Goal: Transaction & Acquisition: Purchase product/service

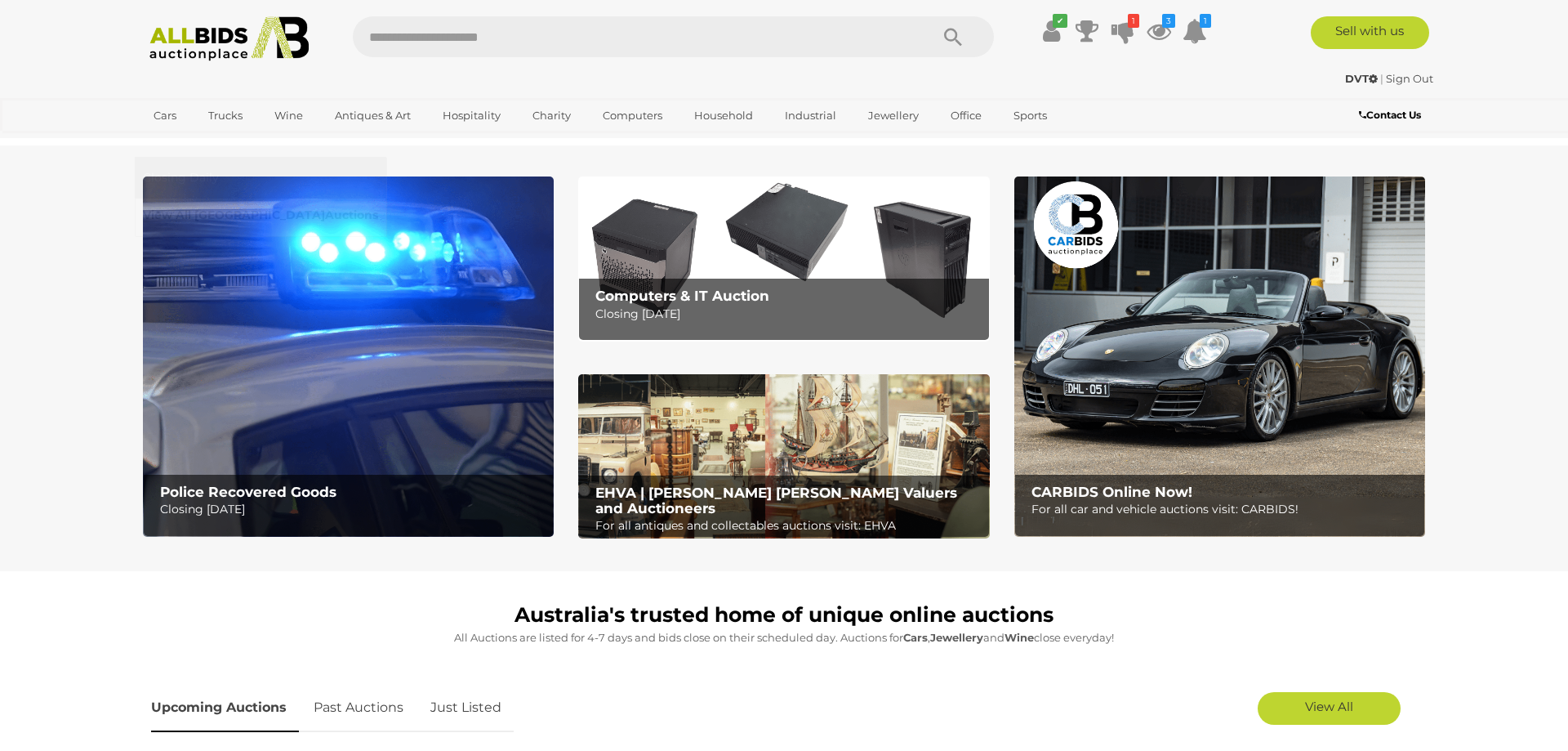
click at [379, 203] on link "View All Sydney Auctions" at bounding box center [260, 215] width 235 height 25
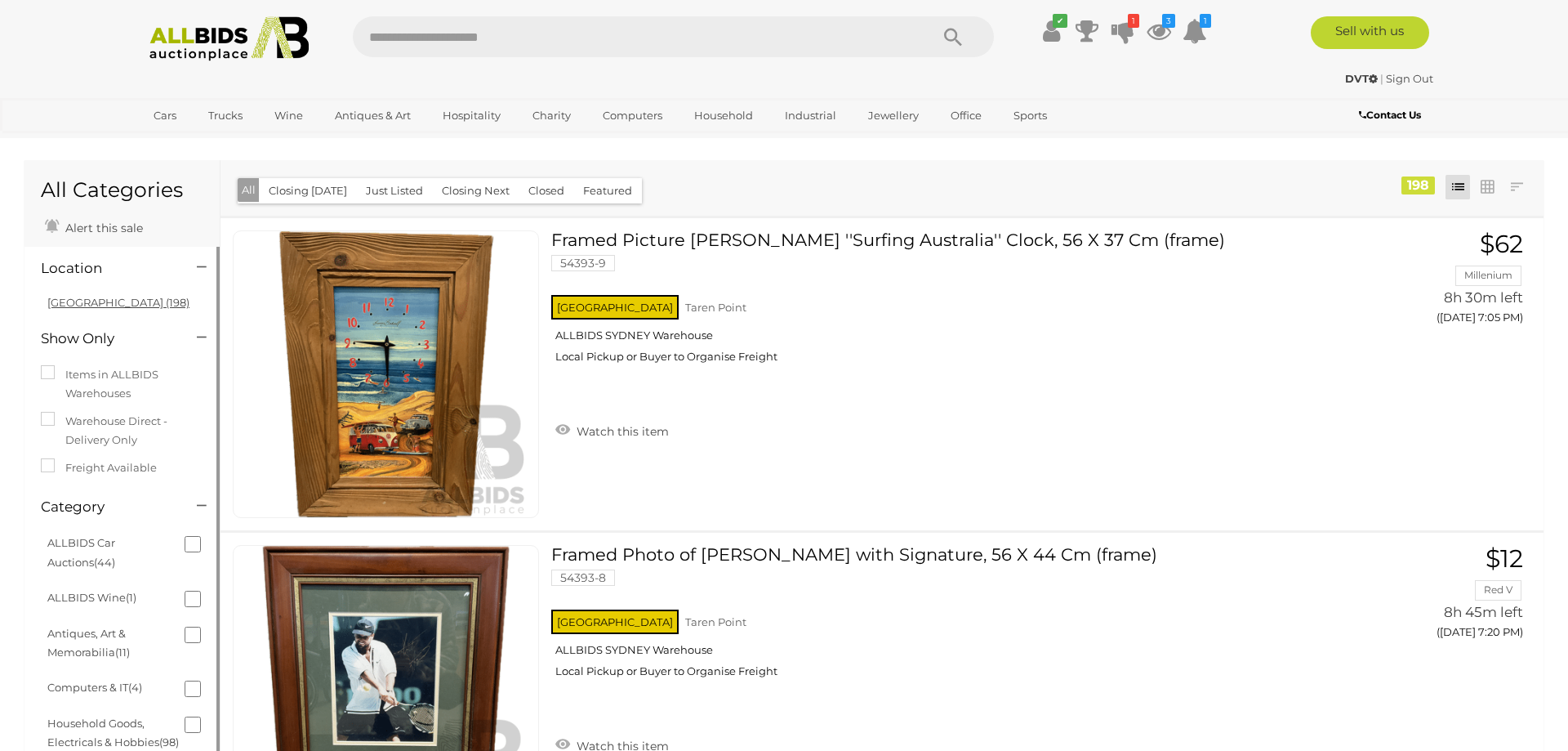
click at [83, 302] on link "NSW (198)" at bounding box center [118, 302] width 142 height 13
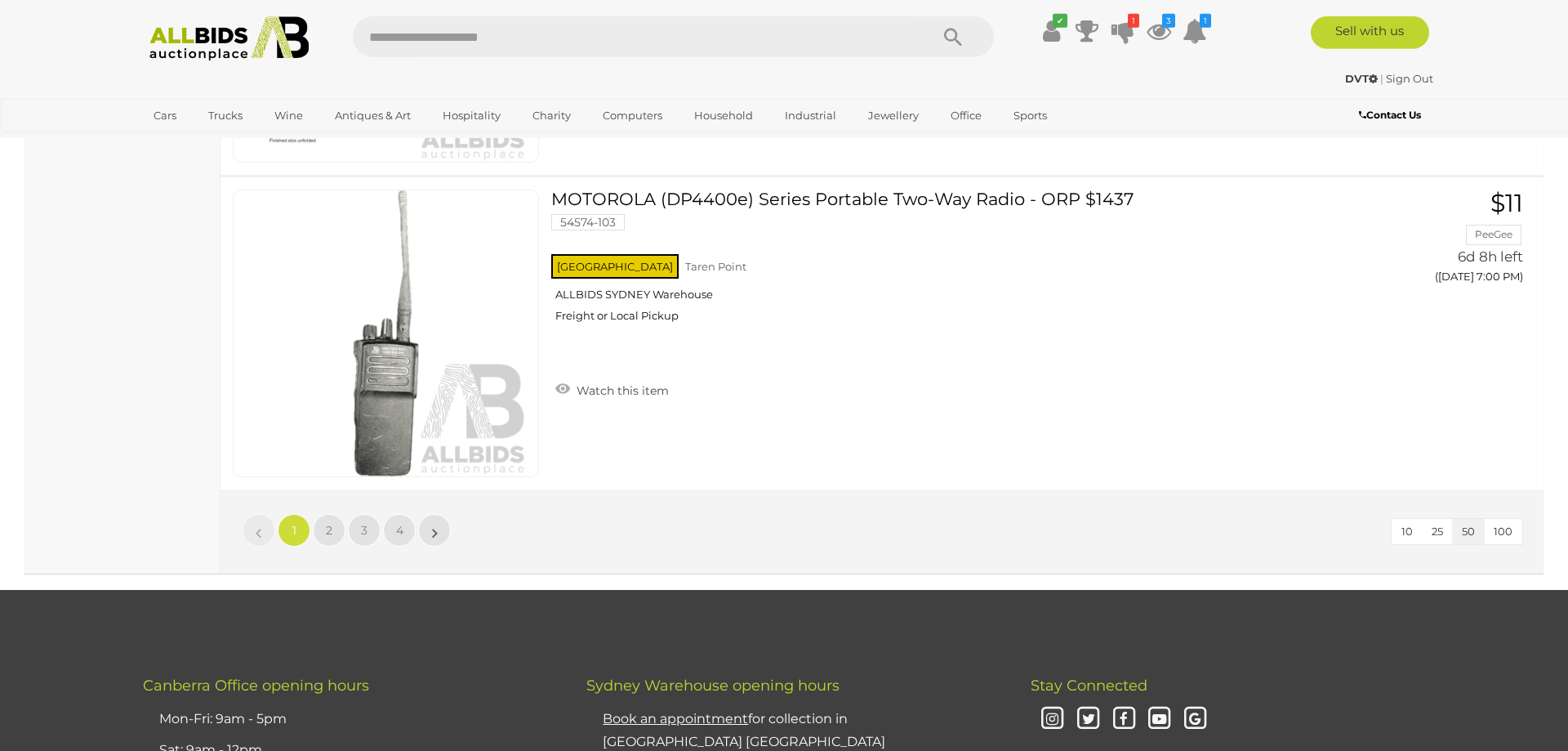
scroll to position [15460, 0]
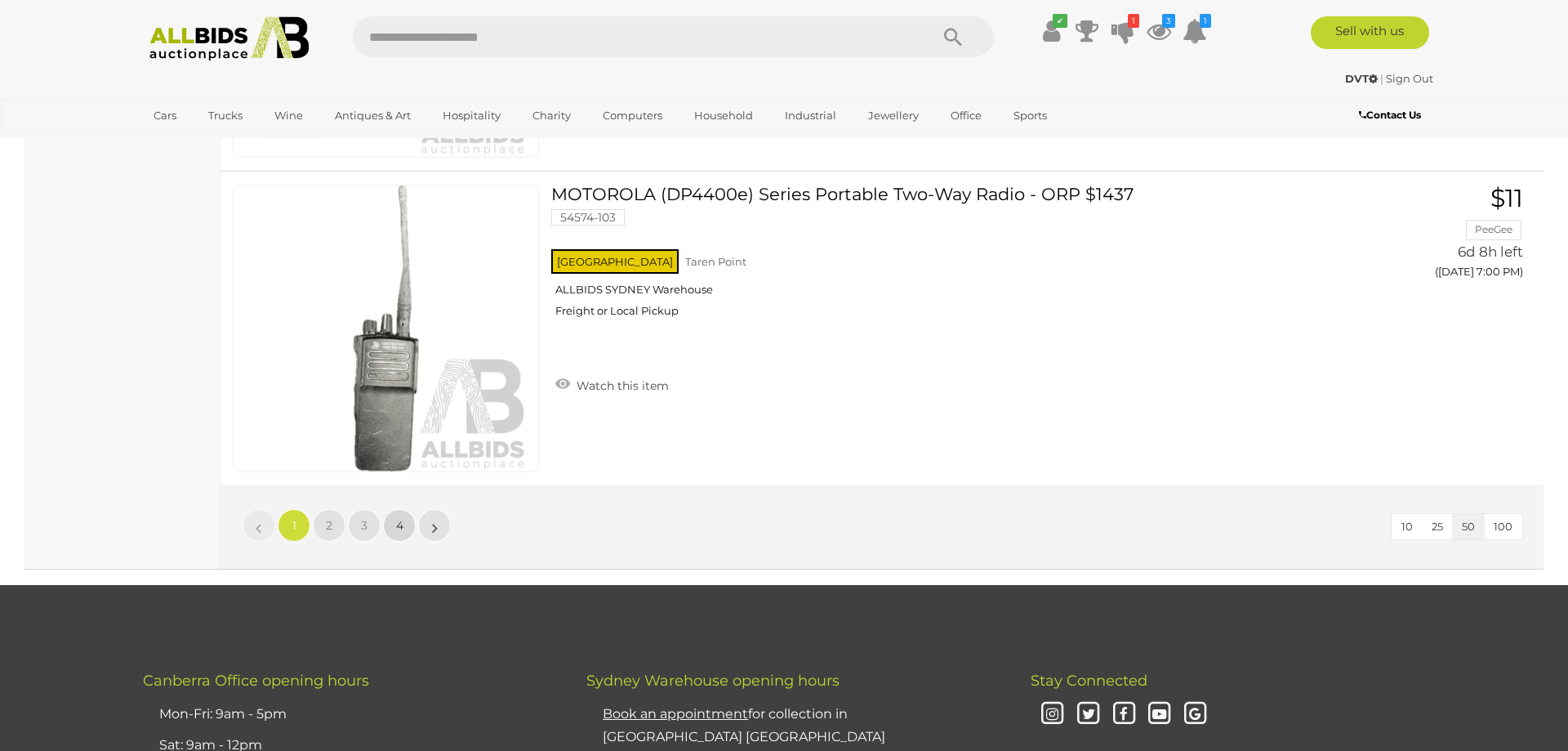
click at [400, 526] on span "4" at bounding box center [400, 526] width 7 height 15
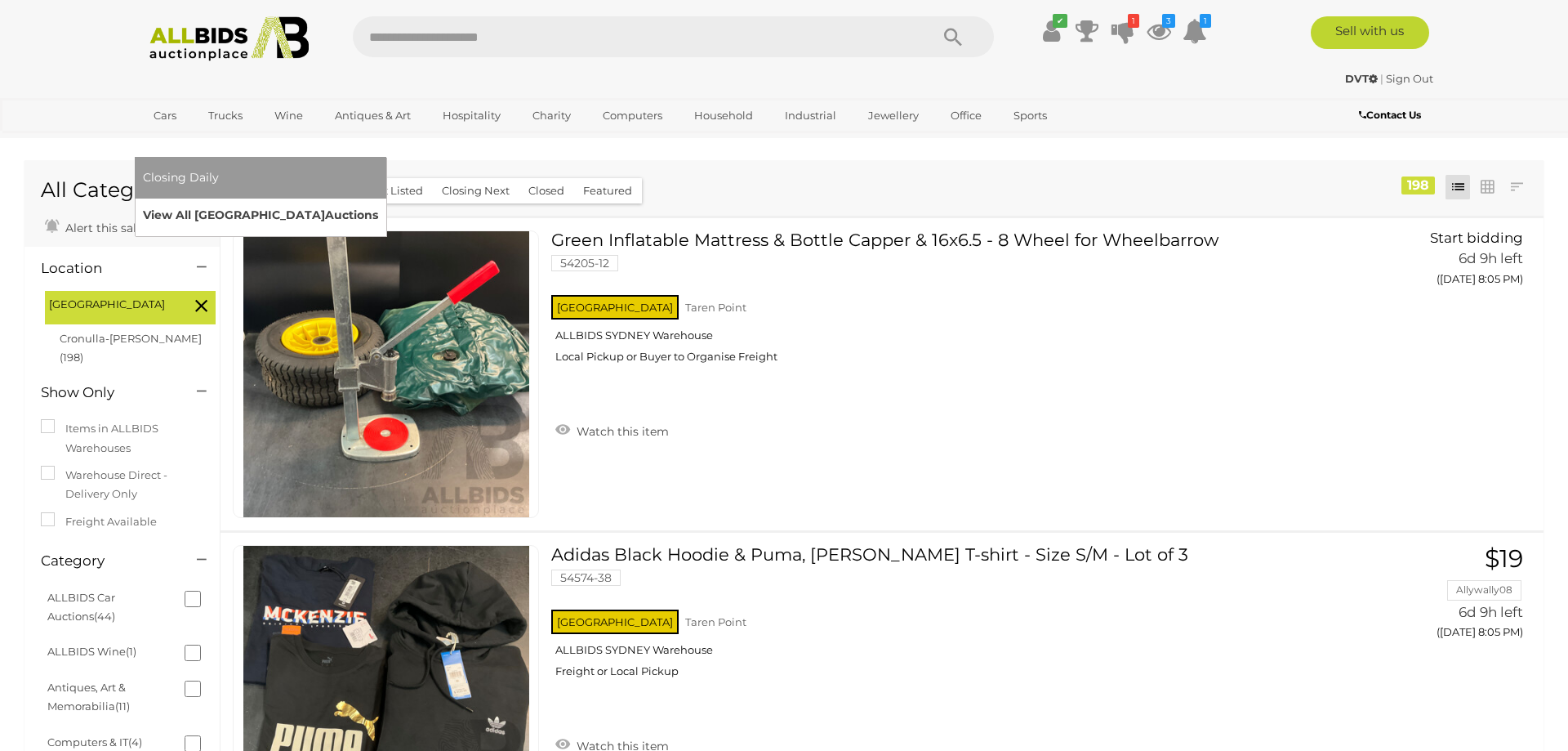
click at [379, 203] on link "View All Sydney Auctions" at bounding box center [260, 215] width 235 height 25
click at [219, 170] on span "Closing Daily" at bounding box center [181, 178] width 76 height 15
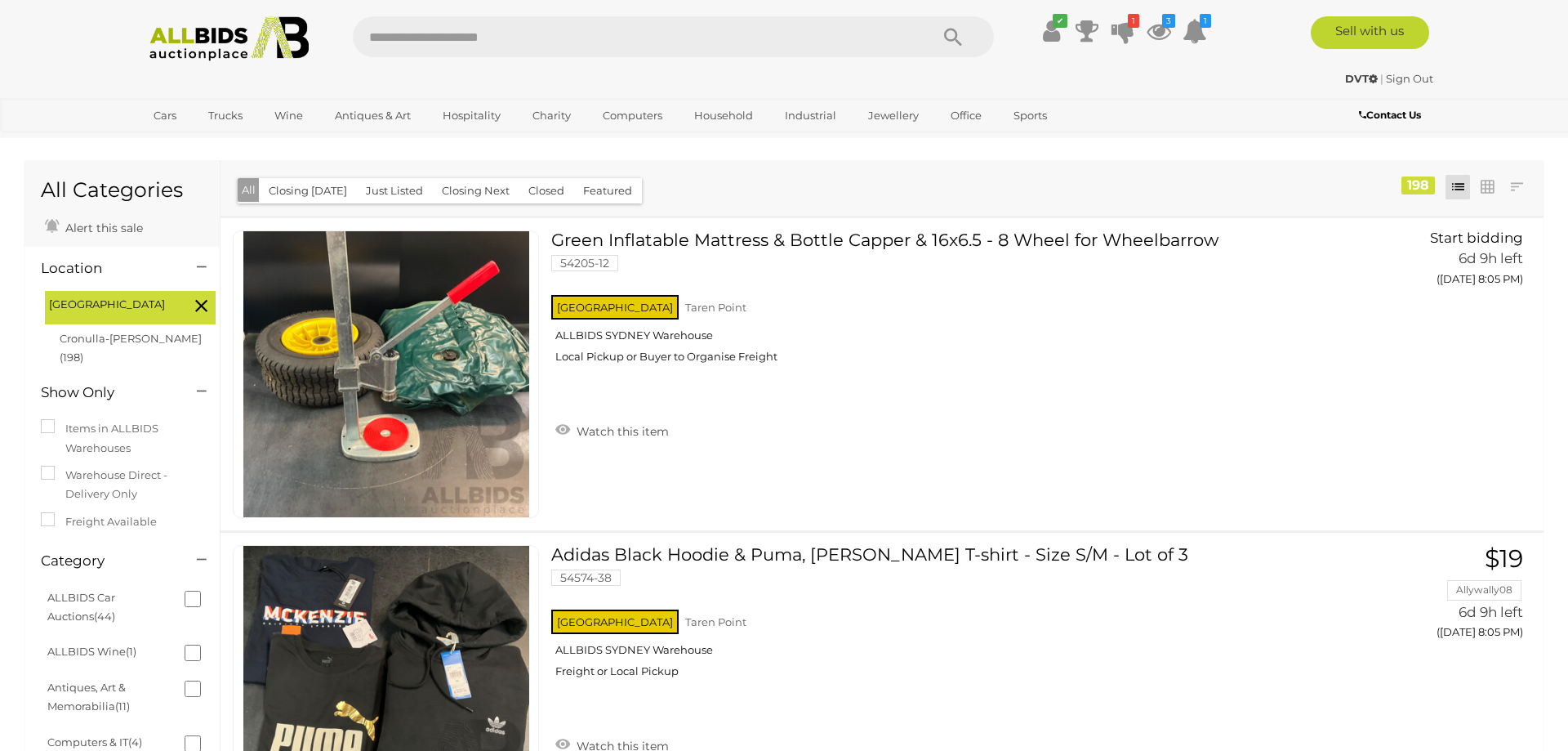
click at [472, 197] on button "Closing Next" at bounding box center [475, 190] width 87 height 25
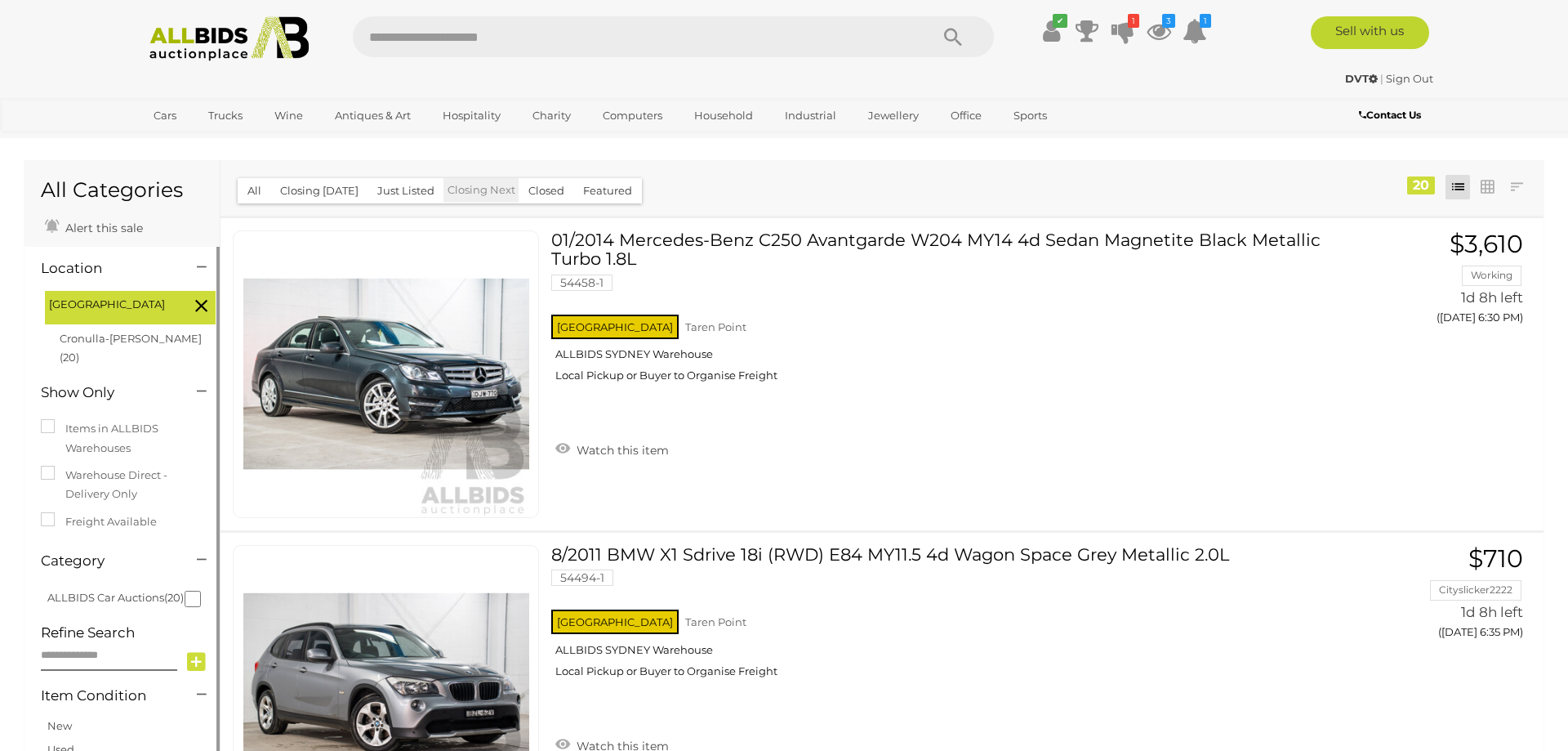
click at [194, 32] on img at bounding box center [229, 39] width 178 height 45
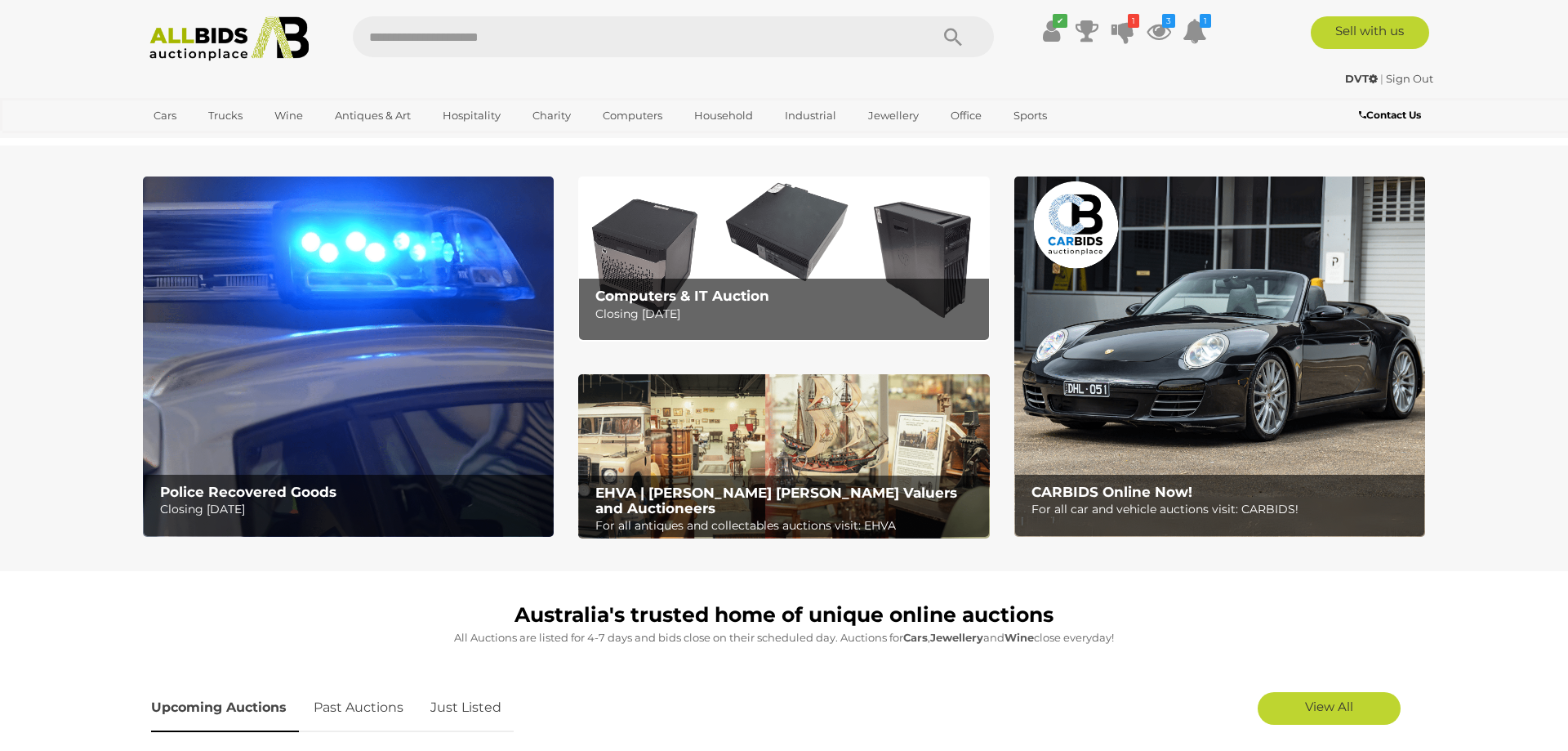
click at [360, 399] on img at bounding box center [349, 356] width 411 height 360
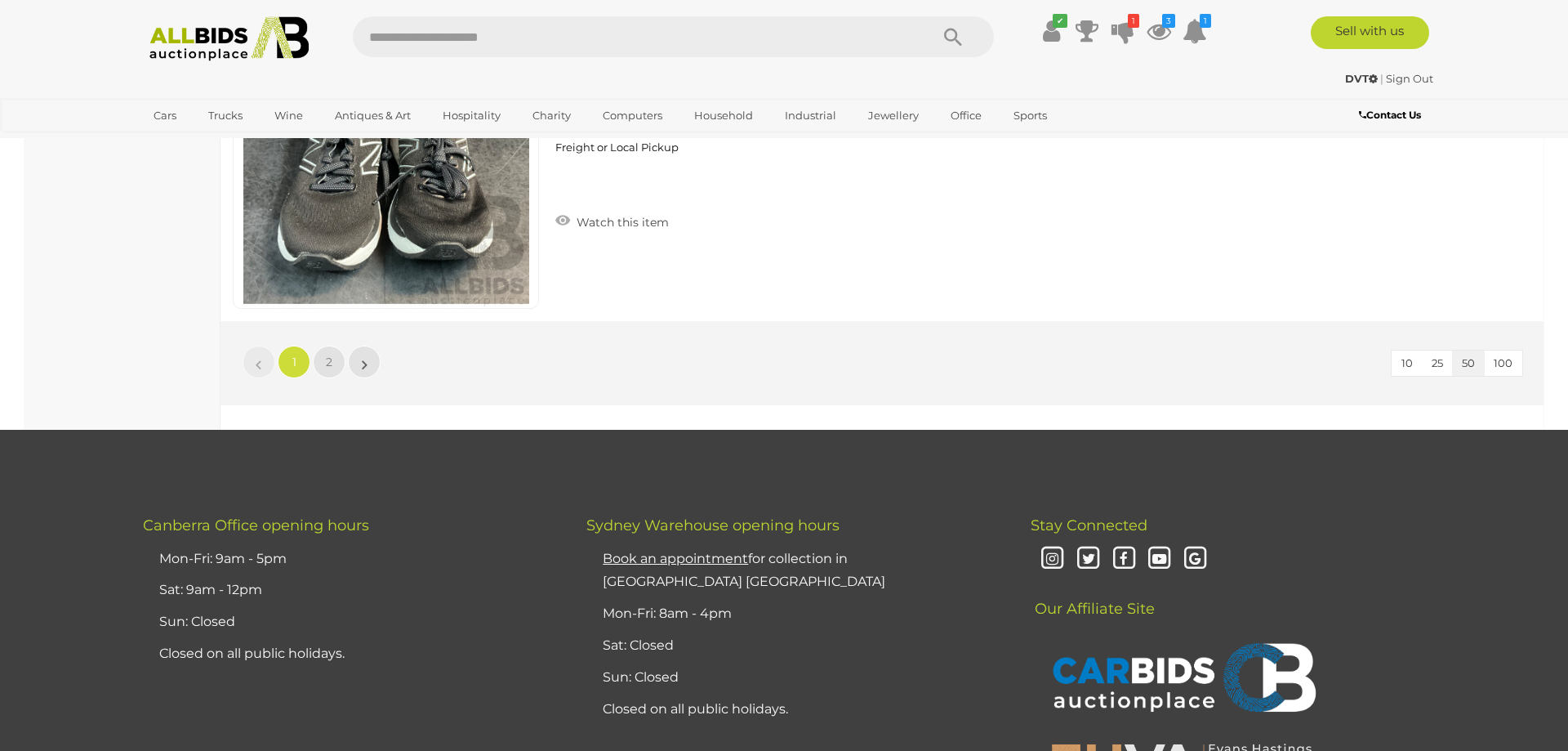
scroll to position [15795, 0]
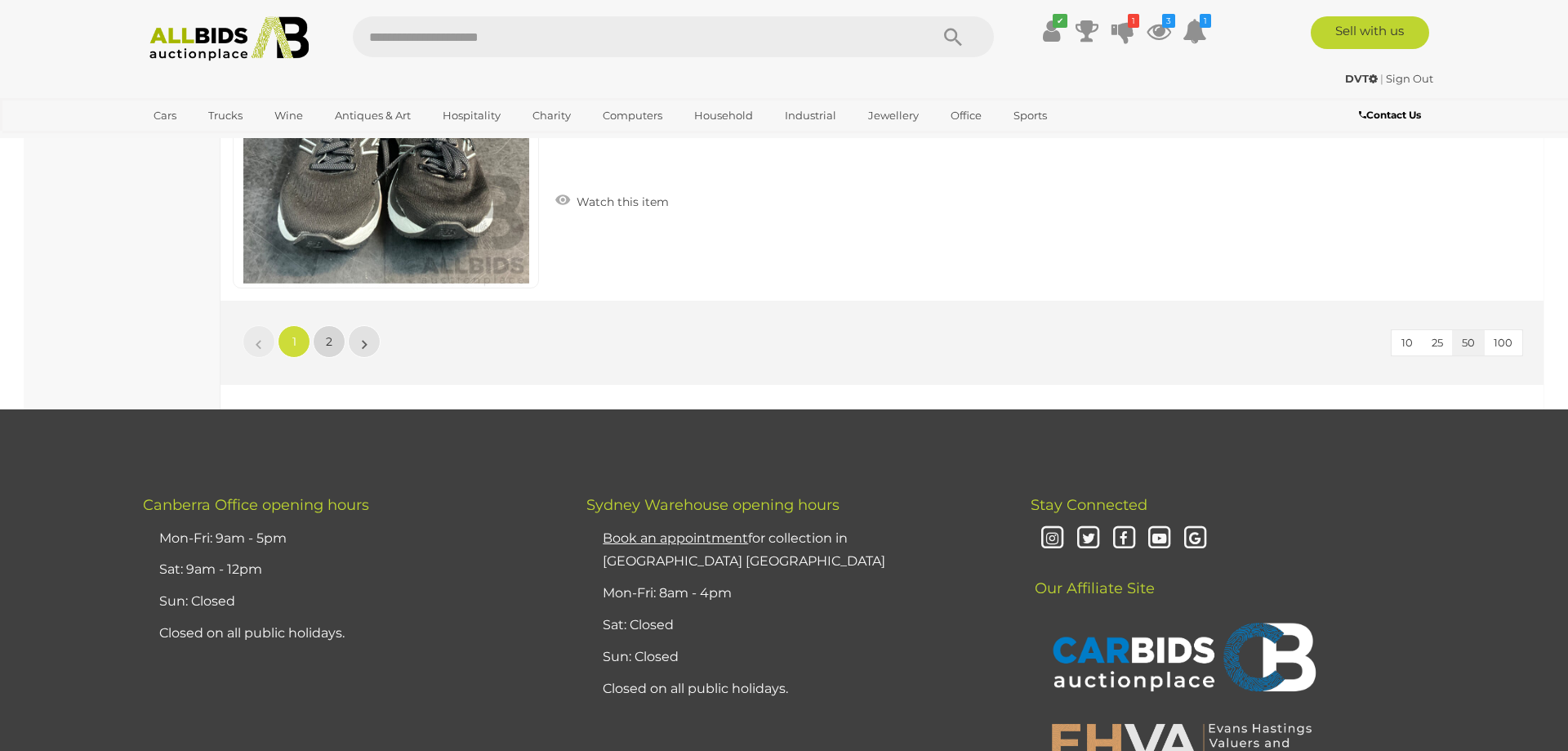
click at [318, 339] on link "2" at bounding box center [328, 341] width 33 height 33
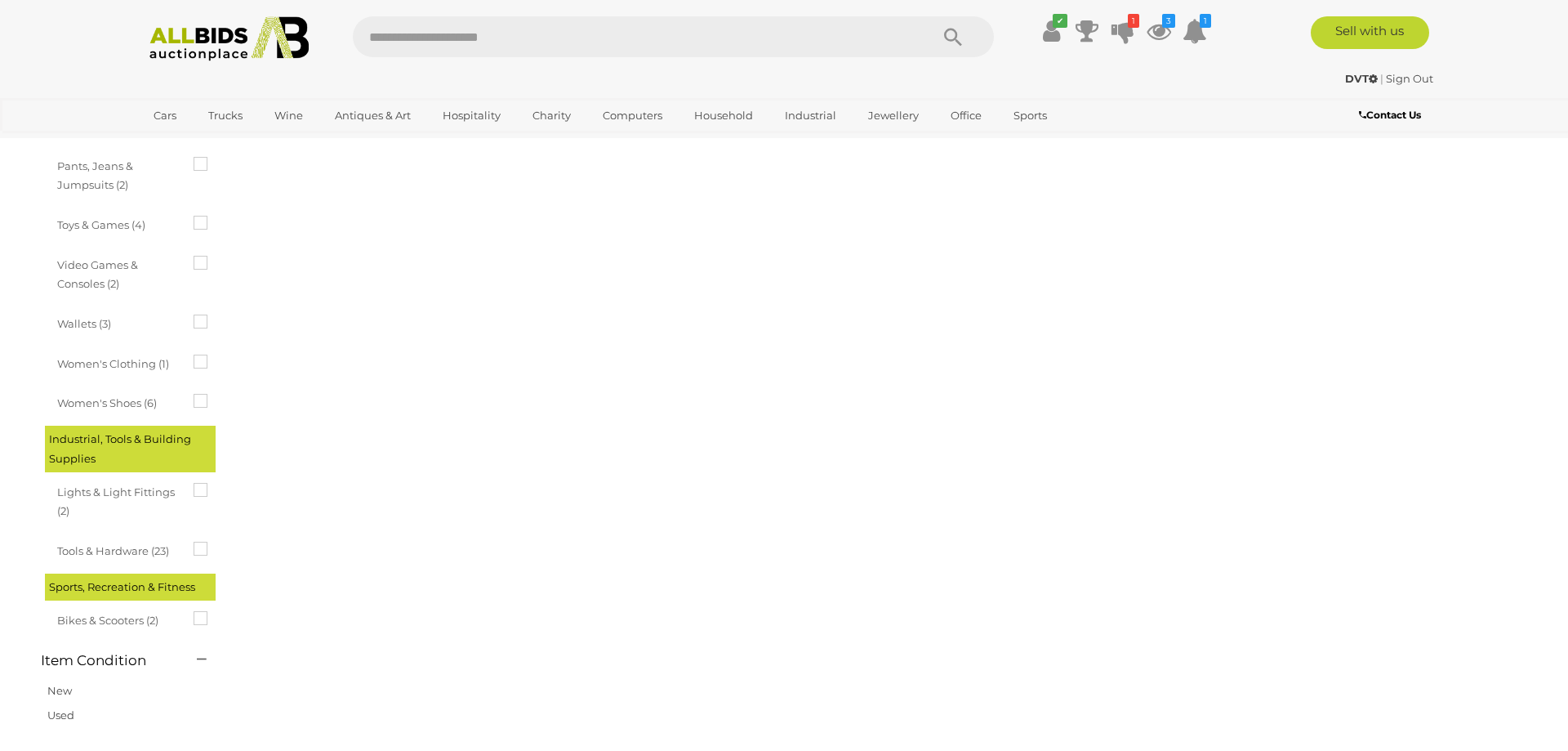
scroll to position [204, 0]
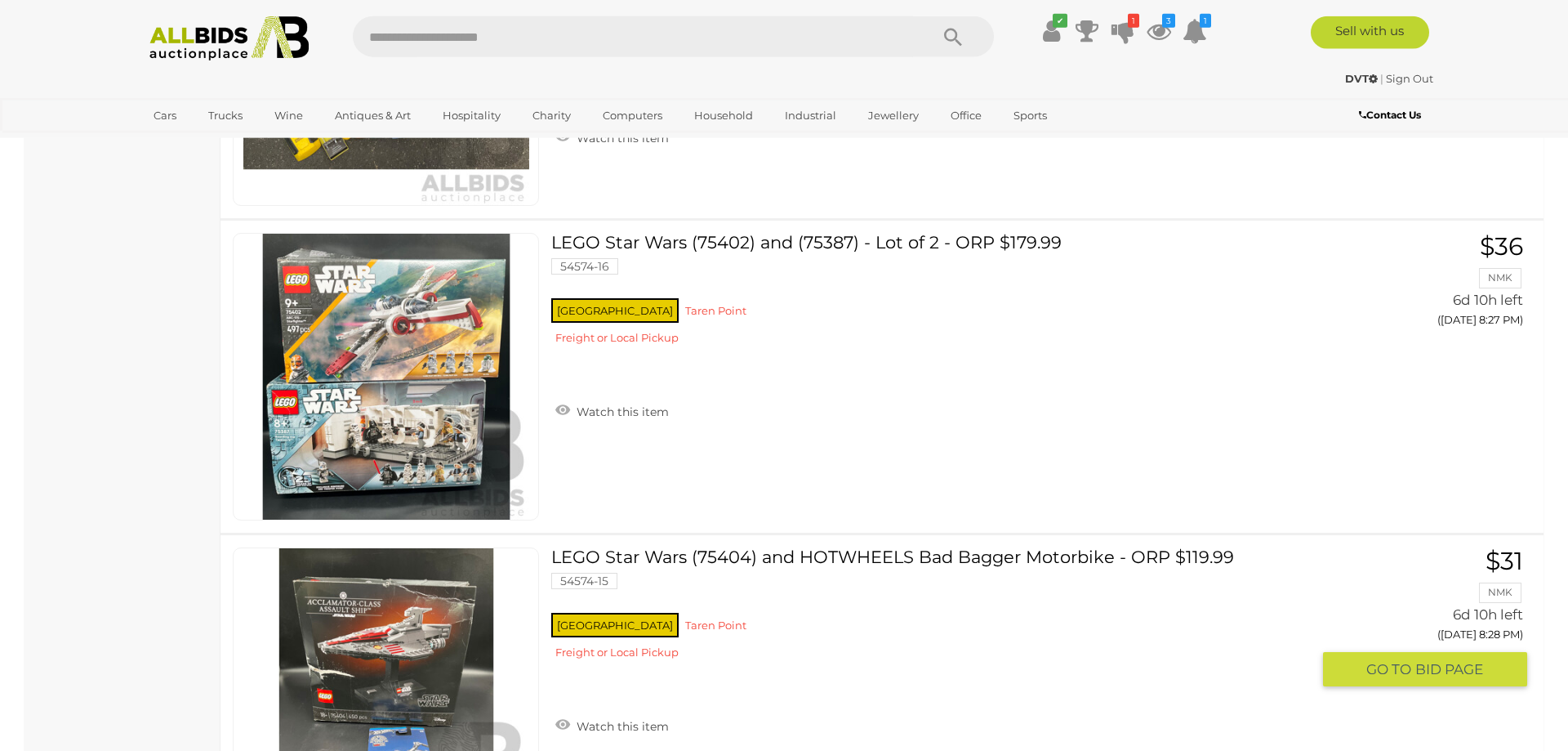
scroll to position [13659, 0]
